Goal: Transaction & Acquisition: Purchase product/service

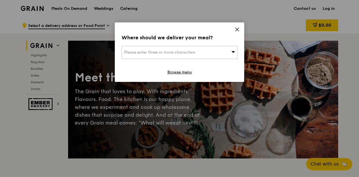
click at [197, 56] on div "Please enter three or more characters" at bounding box center [179, 52] width 116 height 13
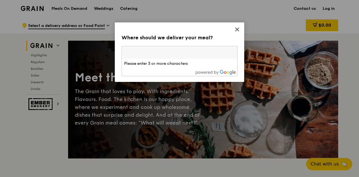
click at [238, 29] on icon at bounding box center [236, 29] width 3 height 3
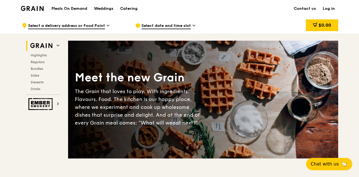
click at [109, 26] on icon at bounding box center [108, 25] width 3 height 5
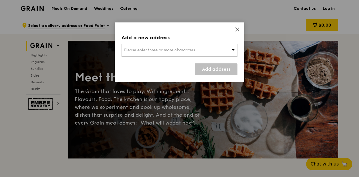
click at [176, 48] on span "Please enter three or more characters" at bounding box center [159, 50] width 71 height 5
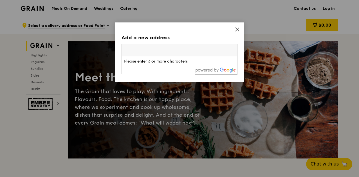
click at [237, 30] on icon at bounding box center [236, 29] width 3 height 3
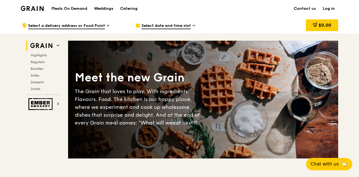
click at [324, 8] on link "Log in" at bounding box center [328, 8] width 19 height 17
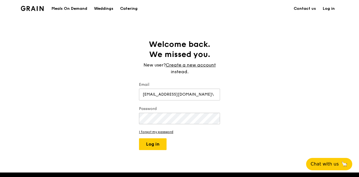
type input "[EMAIL_ADDRESS][DOMAIN_NAME]"
click at [139, 139] on button "Log in" at bounding box center [153, 145] width 28 height 12
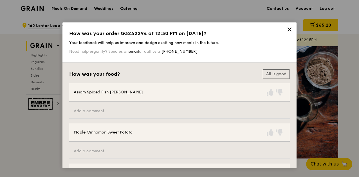
click at [287, 29] on icon at bounding box center [289, 29] width 5 height 5
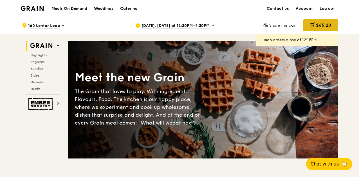
click at [307, 25] on div "$65.20" at bounding box center [320, 25] width 35 height 12
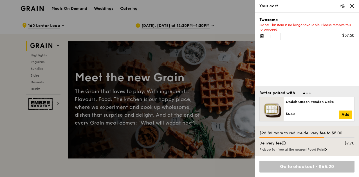
click at [263, 37] on icon at bounding box center [261, 36] width 3 height 3
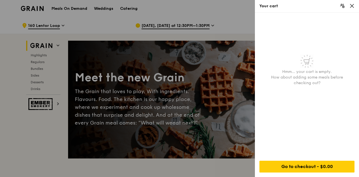
click at [351, 8] on icon at bounding box center [351, 5] width 5 height 5
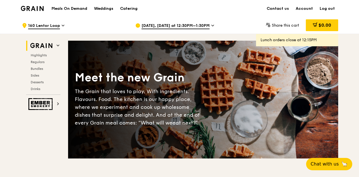
click at [75, 10] on h1 "Meals On Demand" at bounding box center [69, 9] width 36 height 6
click at [64, 7] on h1 "Meals On Demand" at bounding box center [69, 9] width 36 height 6
click at [62, 10] on h1 "Meals On Demand" at bounding box center [69, 9] width 36 height 6
click at [68, 10] on h1 "Meals On Demand" at bounding box center [69, 9] width 36 height 6
click at [73, 18] on div ".cls-1 { fill: none; stroke: #fff; stroke-linecap: round; stroke-linejoin: roun…" at bounding box center [74, 25] width 104 height 17
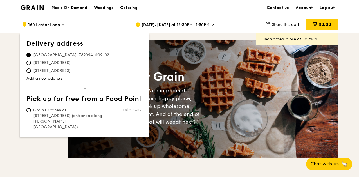
scroll to position [3, 0]
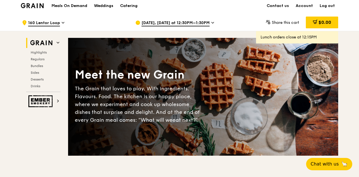
click at [61, 6] on h1 "Meals On Demand" at bounding box center [69, 6] width 36 height 6
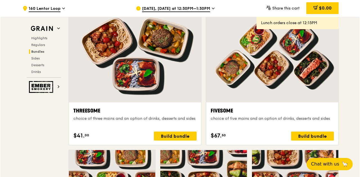
scroll to position [983, 0]
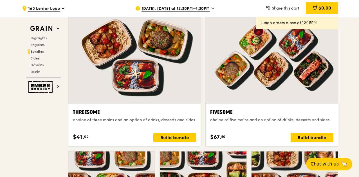
click at [269, 69] on div at bounding box center [272, 55] width 132 height 98
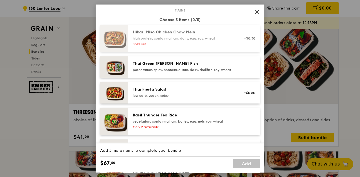
scroll to position [35, 0]
click at [139, 72] on div "pescatarian, spicy, contains allium, dairy, shellfish, soy, wheat" at bounding box center [183, 69] width 101 height 4
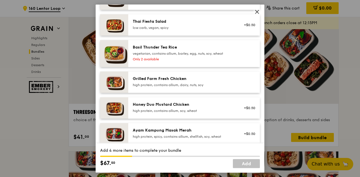
scroll to position [103, 0]
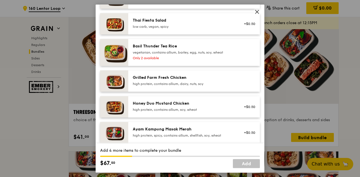
click at [137, 113] on div "Honey Duo Mustard Chicken high protein, contains allium, soy, wheat" at bounding box center [183, 107] width 108 height 12
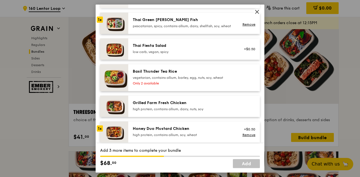
scroll to position [78, 0]
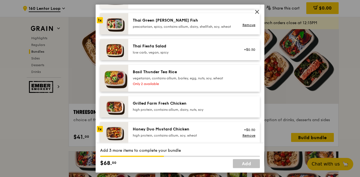
click at [156, 26] on div "pescatarian, spicy, contains allium, dairy, shellfish, soy, wheat" at bounding box center [183, 26] width 101 height 4
click at [246, 27] on link "Remove" at bounding box center [248, 25] width 13 height 4
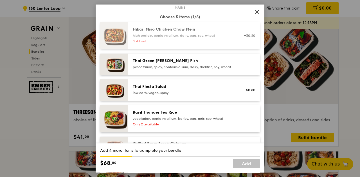
scroll to position [45, 0]
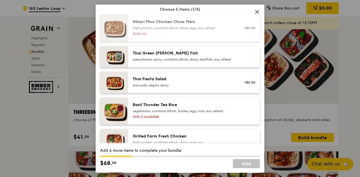
click at [189, 67] on div "Thai Green [PERSON_NAME] Fish pescatarian, spicy, contains allium, dairy, shell…" at bounding box center [194, 56] width 132 height 21
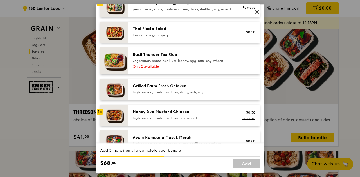
scroll to position [100, 0]
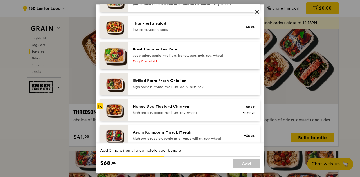
click at [167, 89] on div "high protein, contains allium, dairy, nuts, soy" at bounding box center [183, 87] width 101 height 4
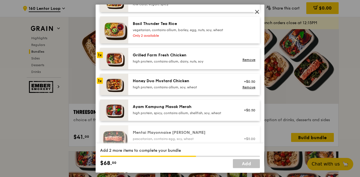
scroll to position [130, 0]
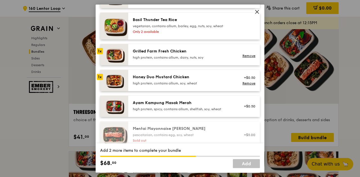
click at [200, 113] on div "Ayam Kampung Masak Merah high protein, spicy, contains allium, shellfish, soy, …" at bounding box center [183, 106] width 108 height 12
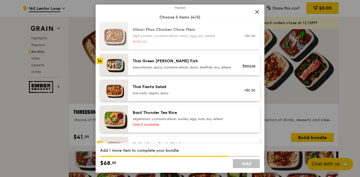
scroll to position [42, 0]
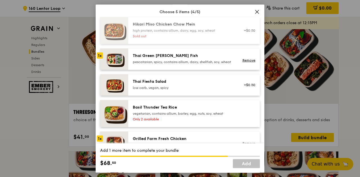
click at [164, 70] on div "Thai Green [PERSON_NAME] Fish pescatarian, spicy, contains allium, dairy, shell…" at bounding box center [194, 59] width 132 height 21
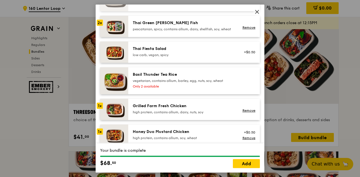
scroll to position [74, 0]
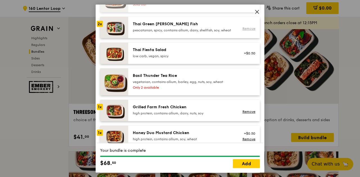
click at [250, 31] on link "Remove" at bounding box center [248, 29] width 13 height 4
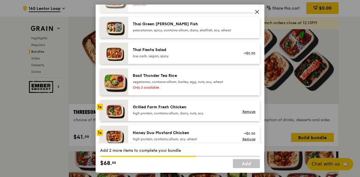
click at [149, 31] on div "pescatarian, spicy, contains allium, dairy, shellfish, soy, wheat" at bounding box center [183, 30] width 101 height 4
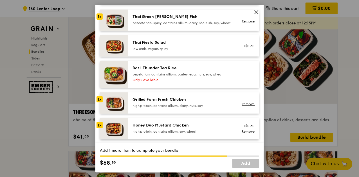
scroll to position [81, 0]
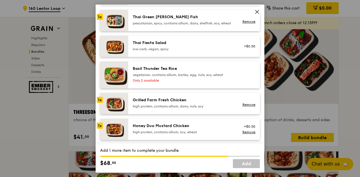
click at [180, 26] on div "pescatarian, spicy, contains allium, dairy, shellfish, soy, wheat" at bounding box center [183, 23] width 101 height 4
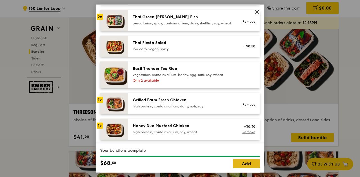
click at [253, 162] on link "Add" at bounding box center [246, 163] width 27 height 9
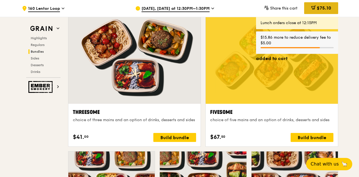
click at [318, 8] on span "$75.10" at bounding box center [324, 7] width 14 height 5
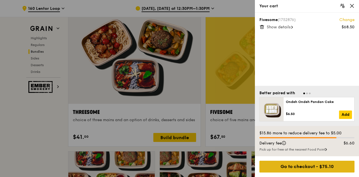
click at [307, 166] on div "Go to checkout - $75.10" at bounding box center [306, 167] width 95 height 12
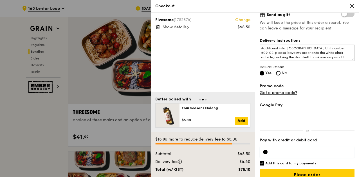
scroll to position [146, 0]
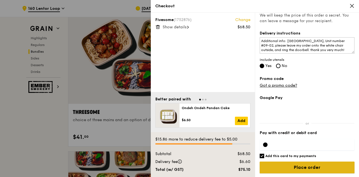
click at [335, 164] on input "Place order" at bounding box center [307, 168] width 95 height 12
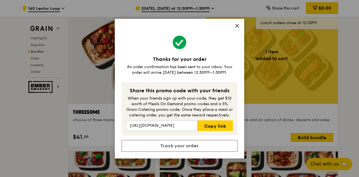
click at [236, 24] on icon at bounding box center [236, 25] width 5 height 5
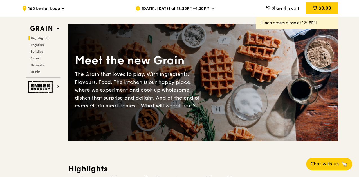
scroll to position [0, 0]
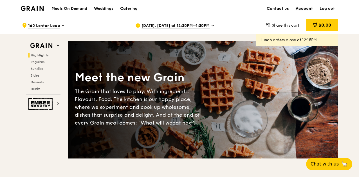
click at [304, 9] on link "Account" at bounding box center [304, 8] width 24 height 17
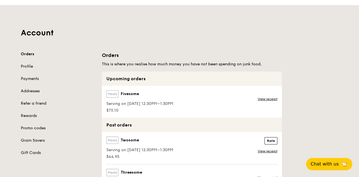
scroll to position [34, 0]
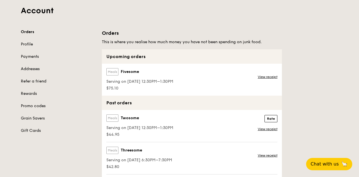
click at [145, 81] on span "Serving on [DATE] 12:30PM–1:30PM" at bounding box center [139, 82] width 67 height 6
click at [274, 78] on link "View receipt" at bounding box center [268, 77] width 20 height 4
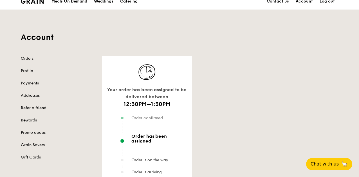
scroll to position [6, 0]
